Goal: Task Accomplishment & Management: Use online tool/utility

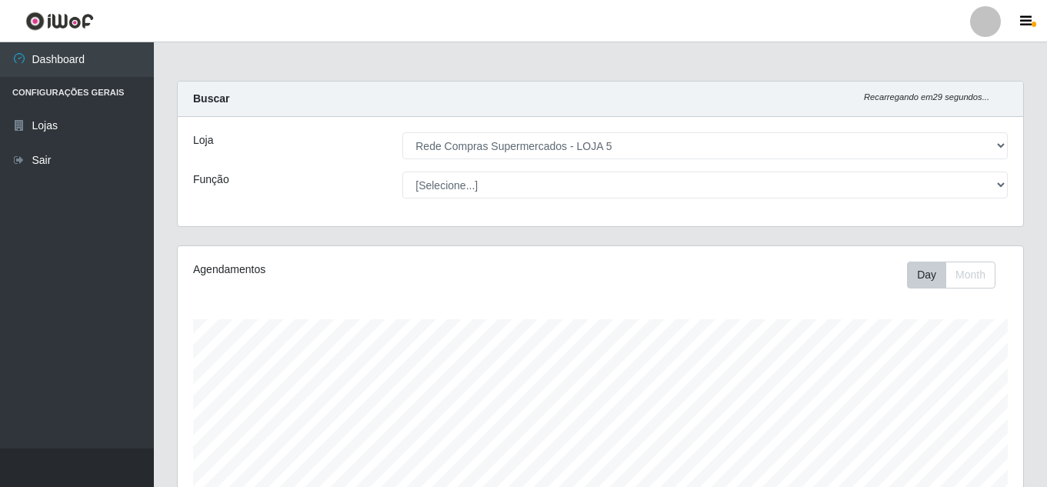
select select "397"
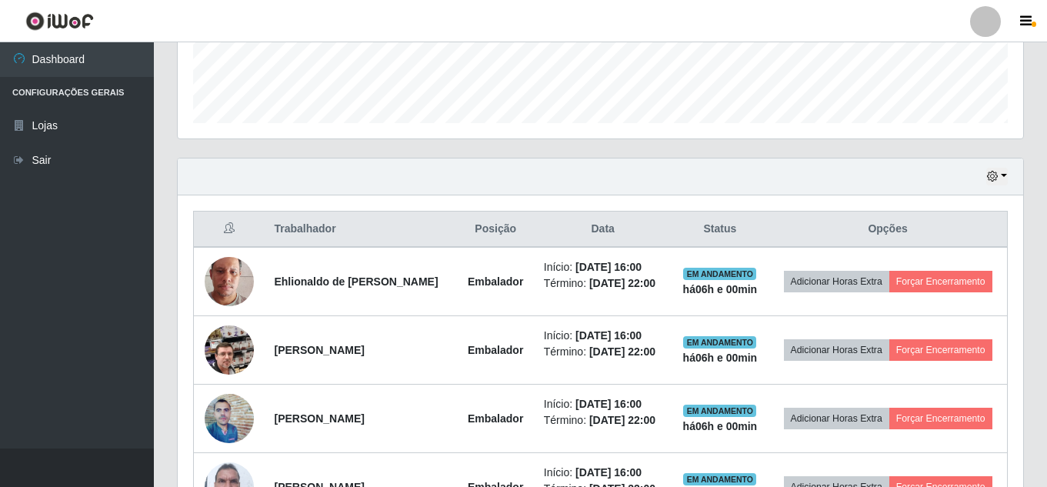
scroll to position [319, 845]
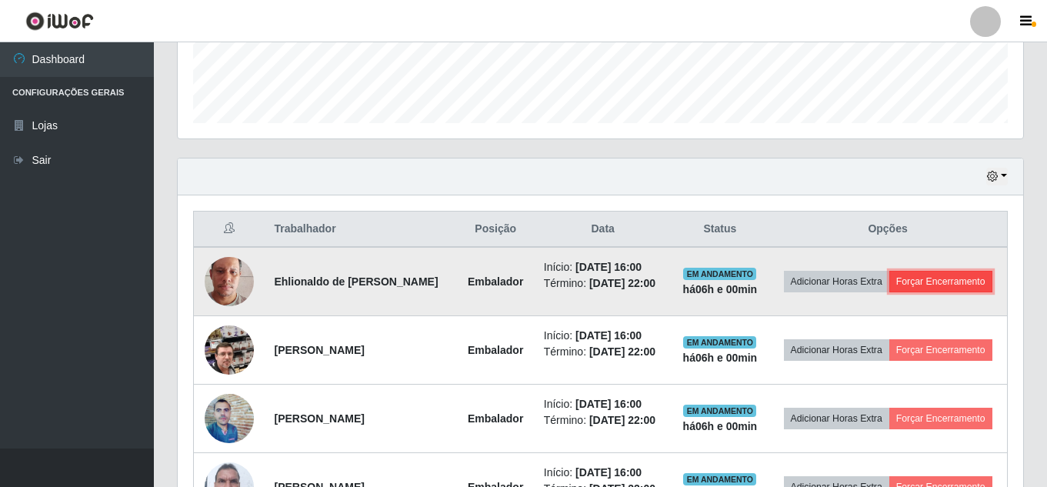
click at [938, 282] on button "Forçar Encerramento" at bounding box center [940, 282] width 103 height 22
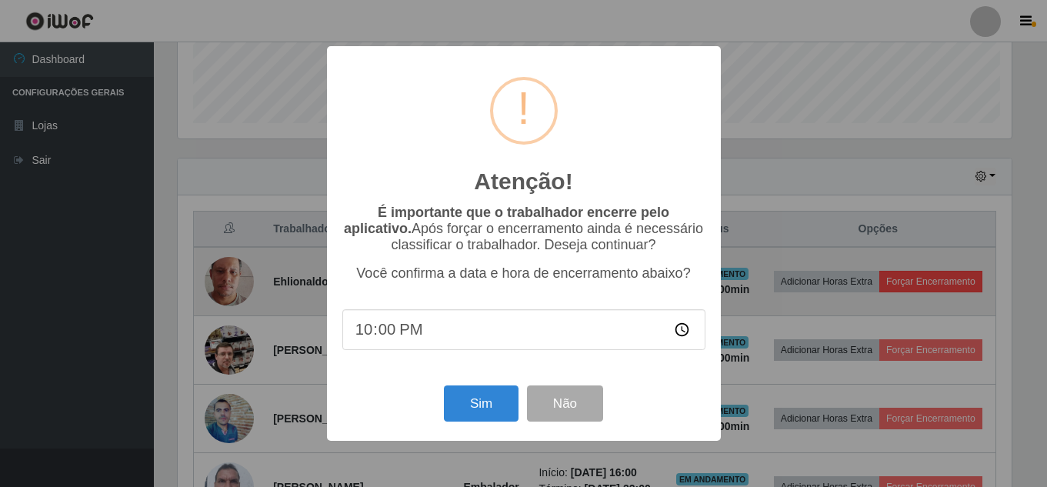
scroll to position [319, 837]
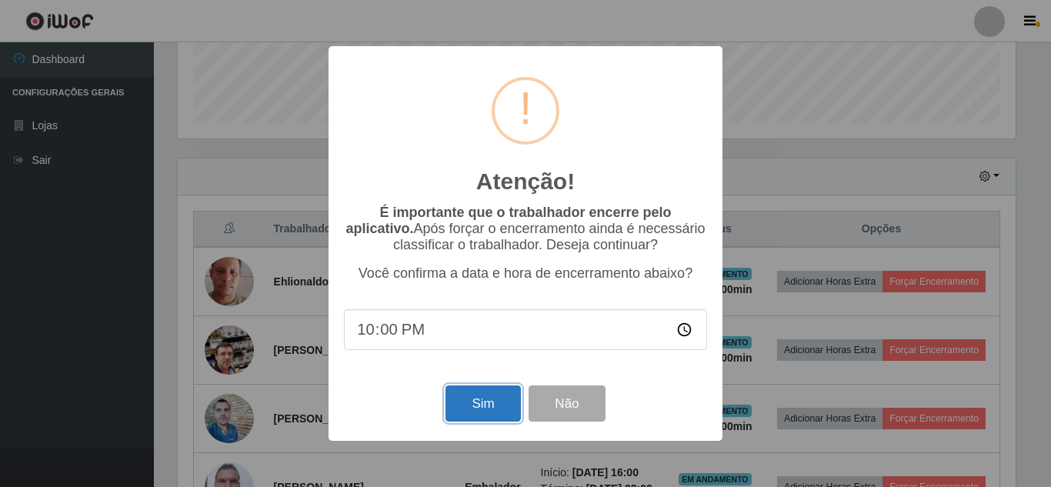
click at [499, 402] on button "Sim" at bounding box center [482, 403] width 75 height 36
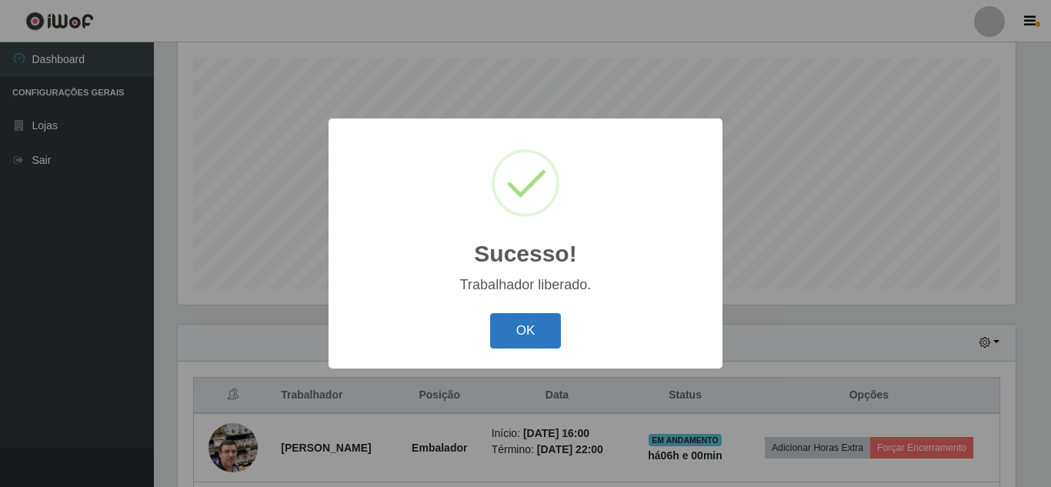
click at [524, 319] on button "OK" at bounding box center [526, 331] width 72 height 36
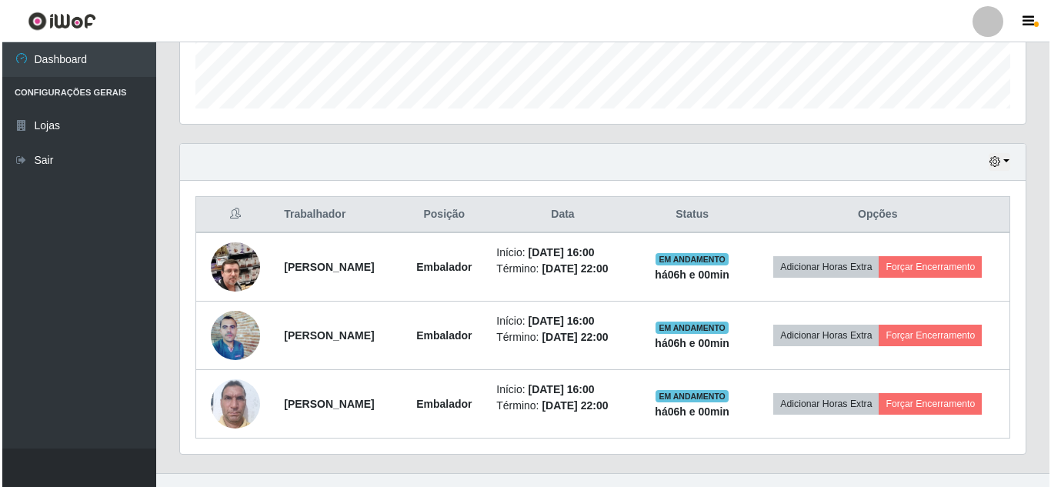
scroll to position [466, 0]
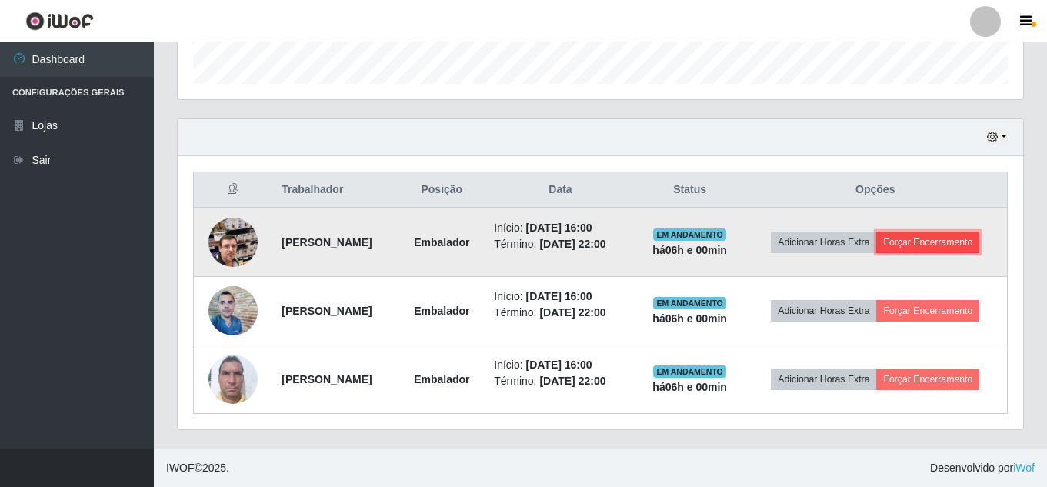
click at [913, 250] on button "Forçar Encerramento" at bounding box center [927, 242] width 103 height 22
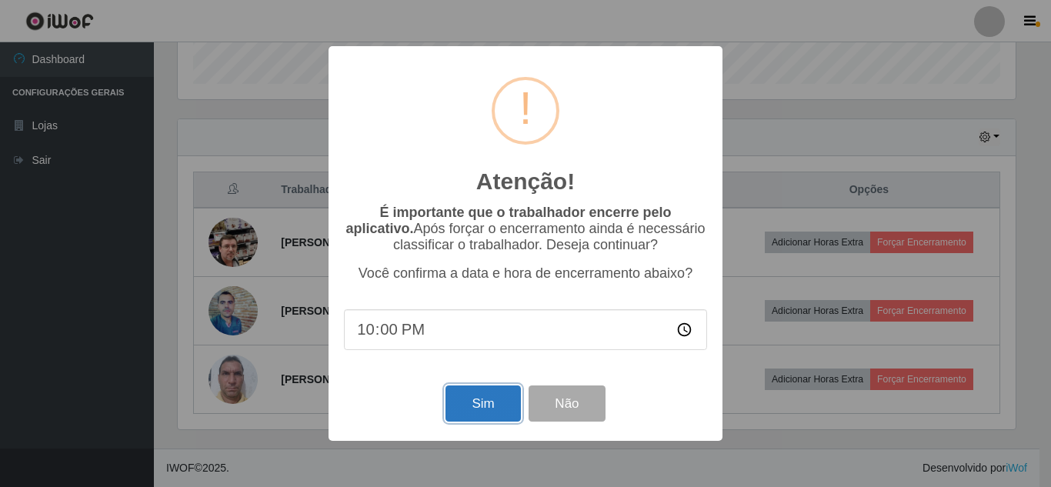
click at [498, 411] on button "Sim" at bounding box center [482, 403] width 75 height 36
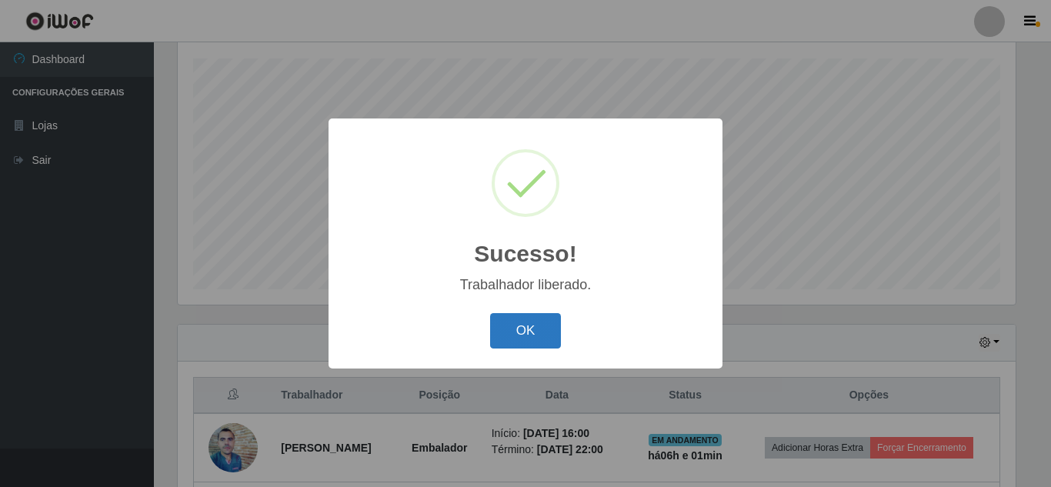
click at [527, 343] on button "OK" at bounding box center [526, 331] width 72 height 36
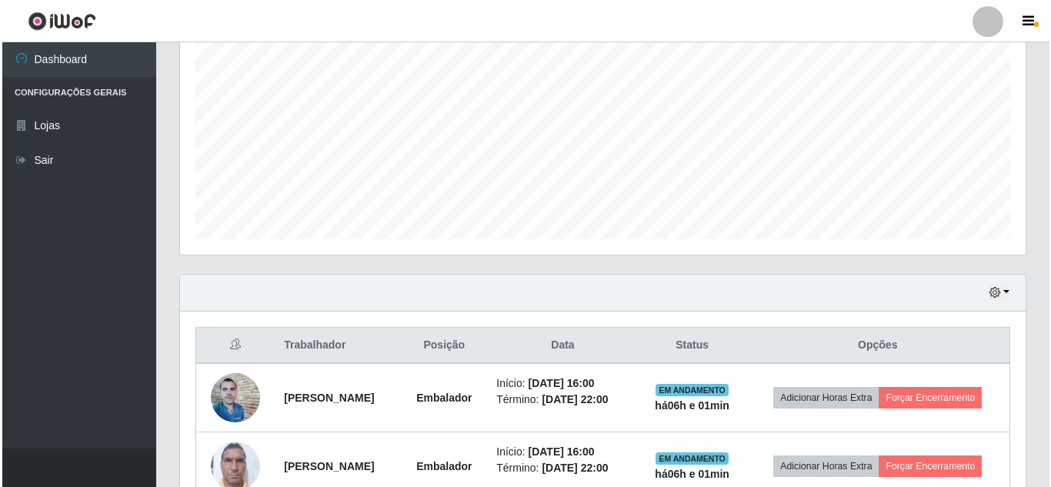
scroll to position [398, 0]
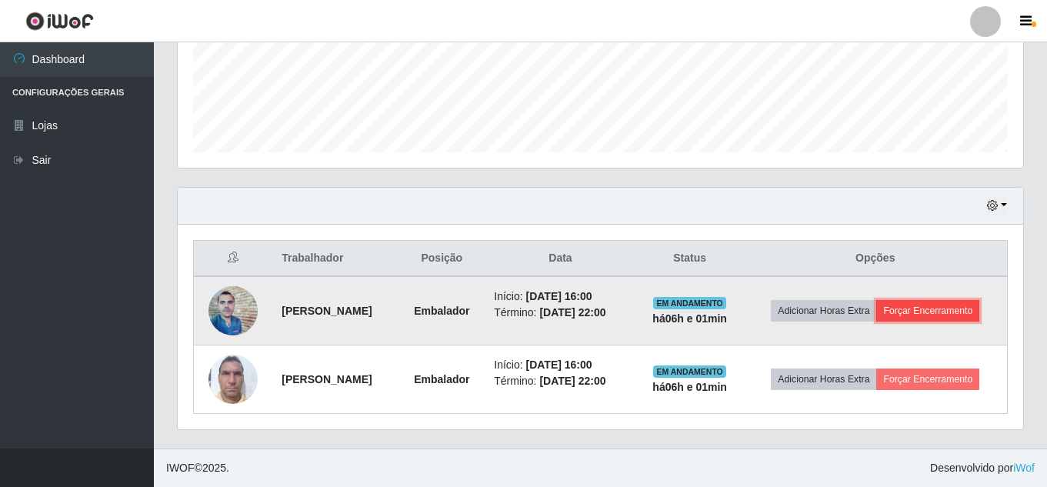
click at [911, 310] on button "Forçar Encerramento" at bounding box center [927, 311] width 103 height 22
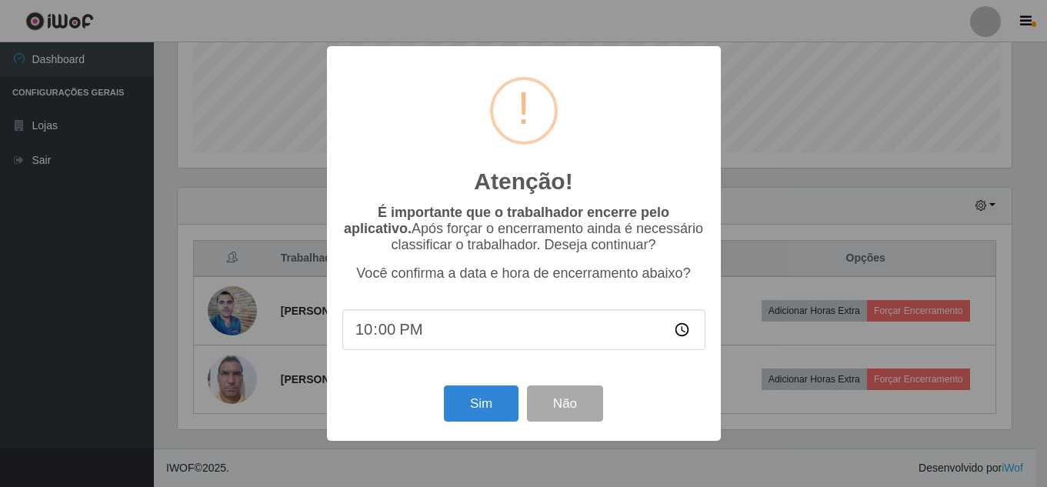
scroll to position [319, 837]
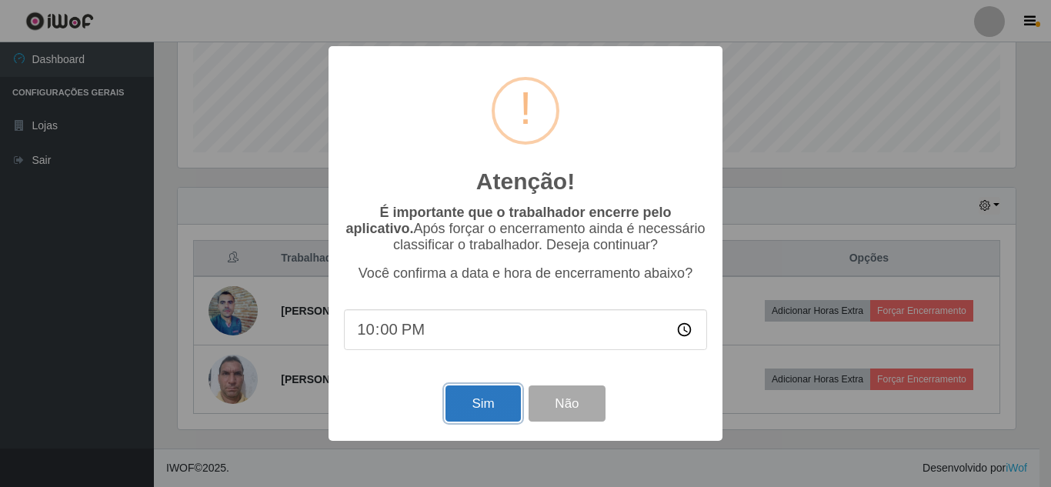
click at [495, 403] on button "Sim" at bounding box center [482, 403] width 75 height 36
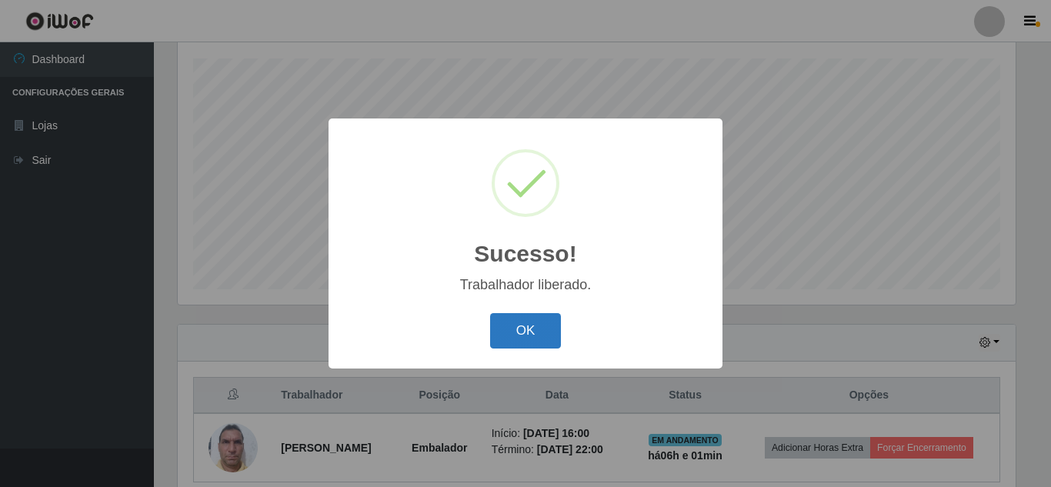
click at [538, 335] on button "OK" at bounding box center [526, 331] width 72 height 36
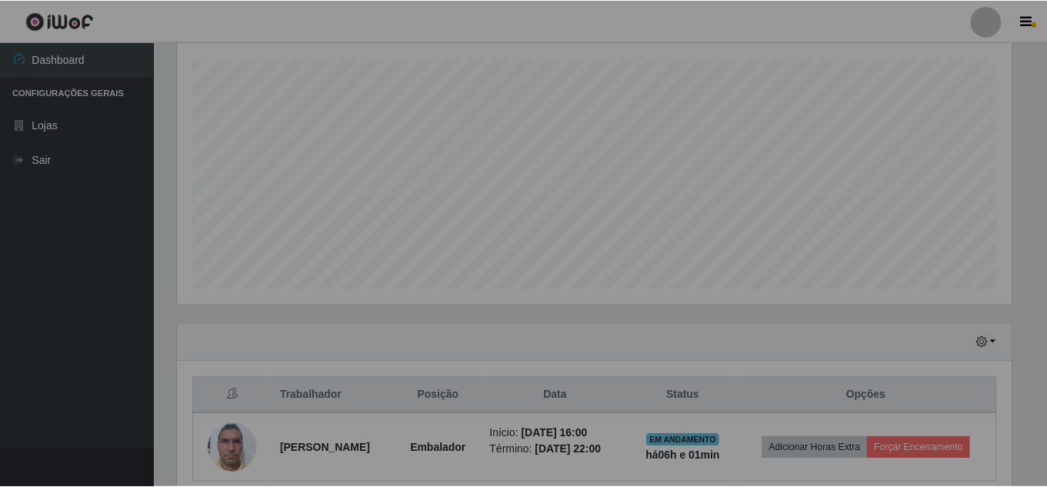
scroll to position [0, 0]
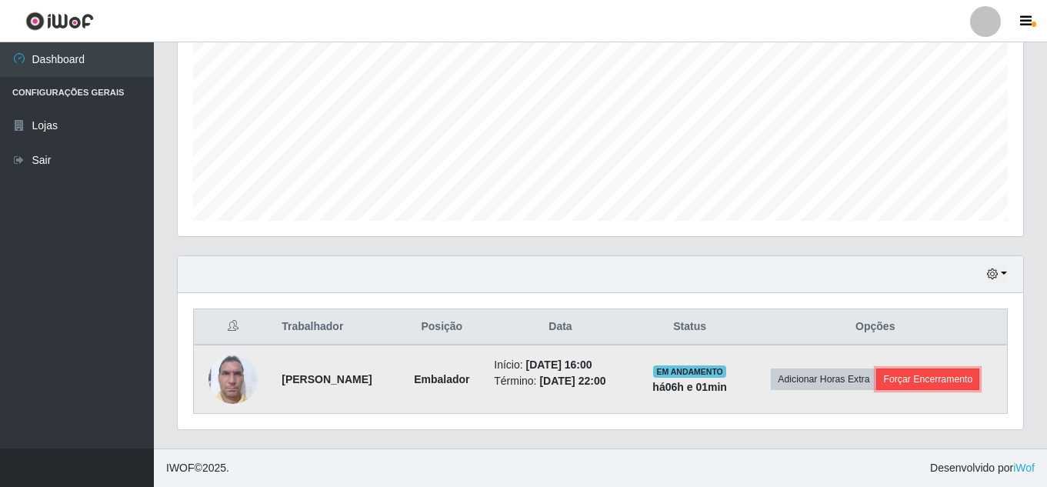
click at [951, 383] on button "Forçar Encerramento" at bounding box center [927, 379] width 103 height 22
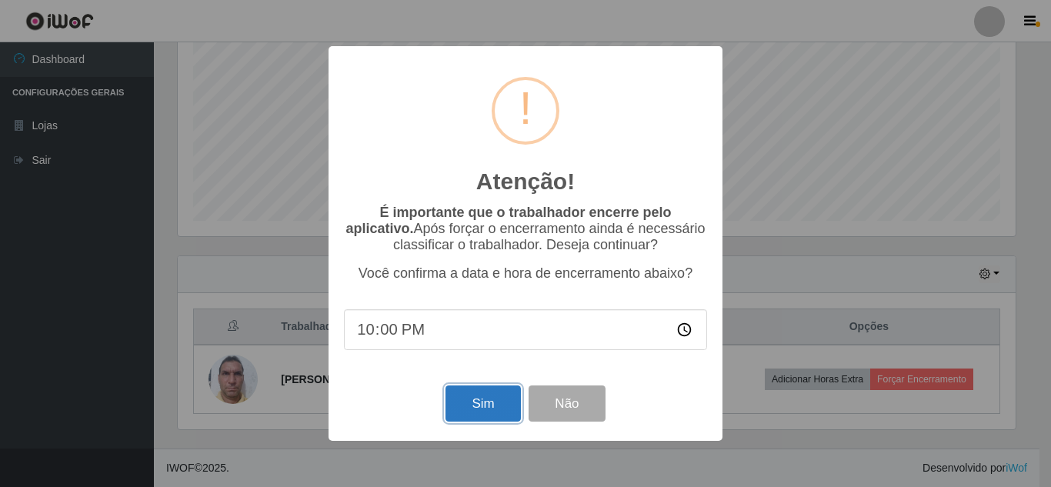
click at [476, 408] on button "Sim" at bounding box center [482, 403] width 75 height 36
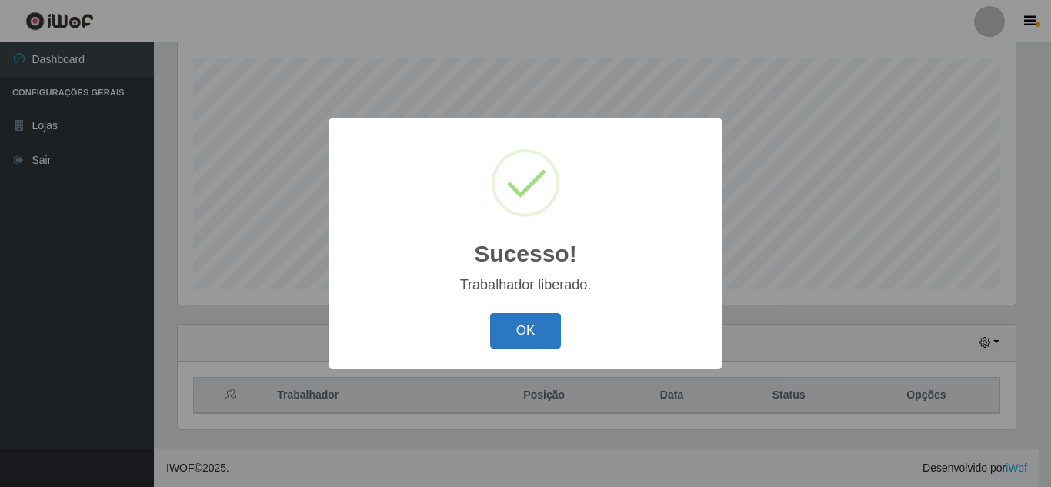
click at [536, 325] on button "OK" at bounding box center [526, 331] width 72 height 36
